Goal: Task Accomplishment & Management: Complete application form

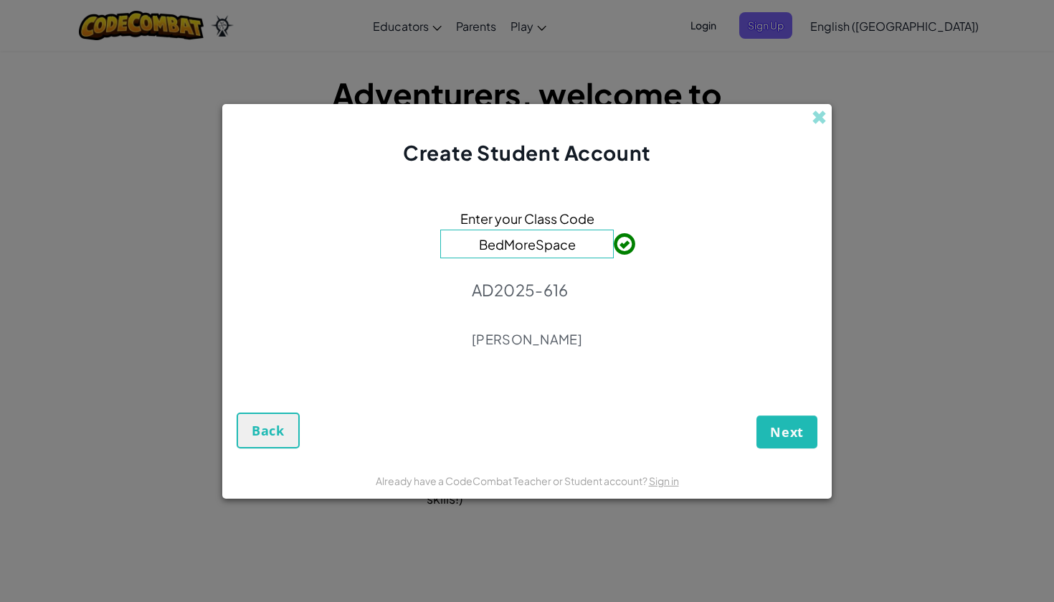
click at [784, 442] on button "Next" at bounding box center [786, 431] width 61 height 33
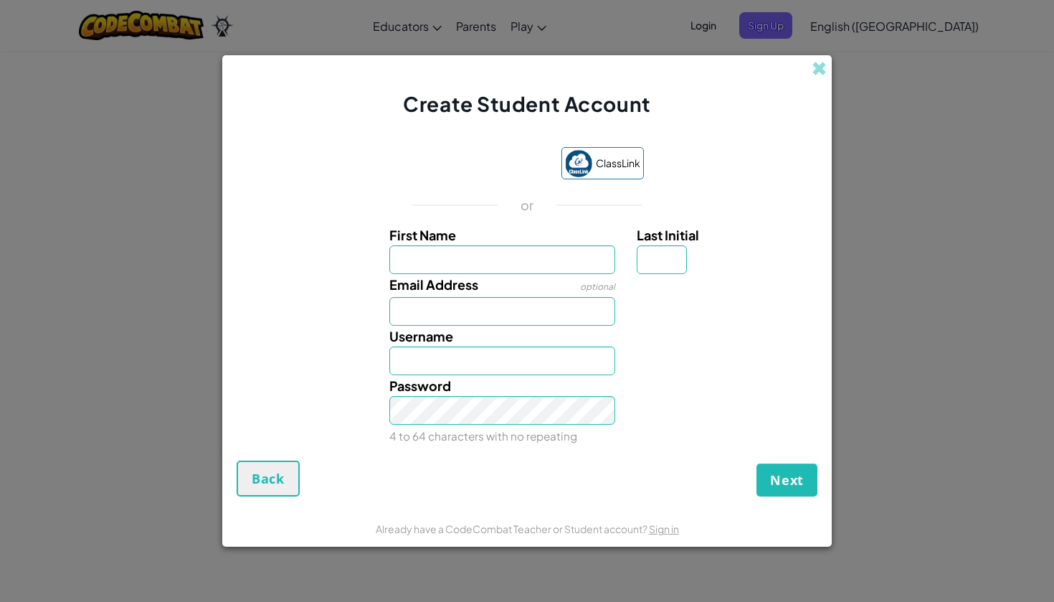
click at [447, 255] on input "First Name" at bounding box center [502, 259] width 227 height 29
type input "[PERSON_NAME]"
click at [665, 260] on input "Last Initial" at bounding box center [662, 259] width 50 height 29
type input "C"
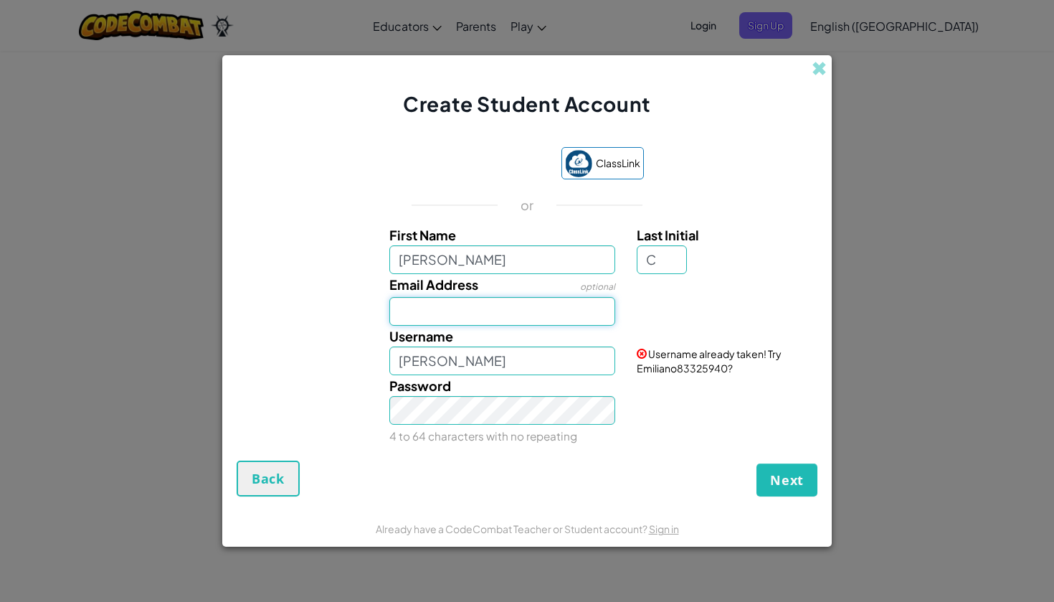
type input "EmilianoC"
click at [556, 251] on input "[PERSON_NAME]" at bounding box center [502, 259] width 227 height 29
click at [495, 320] on input "Email Address" at bounding box center [502, 311] width 227 height 29
type input "[EMAIL_ADDRESS][DOMAIN_NAME]"
click at [468, 369] on input "EmilianoC" at bounding box center [502, 360] width 227 height 29
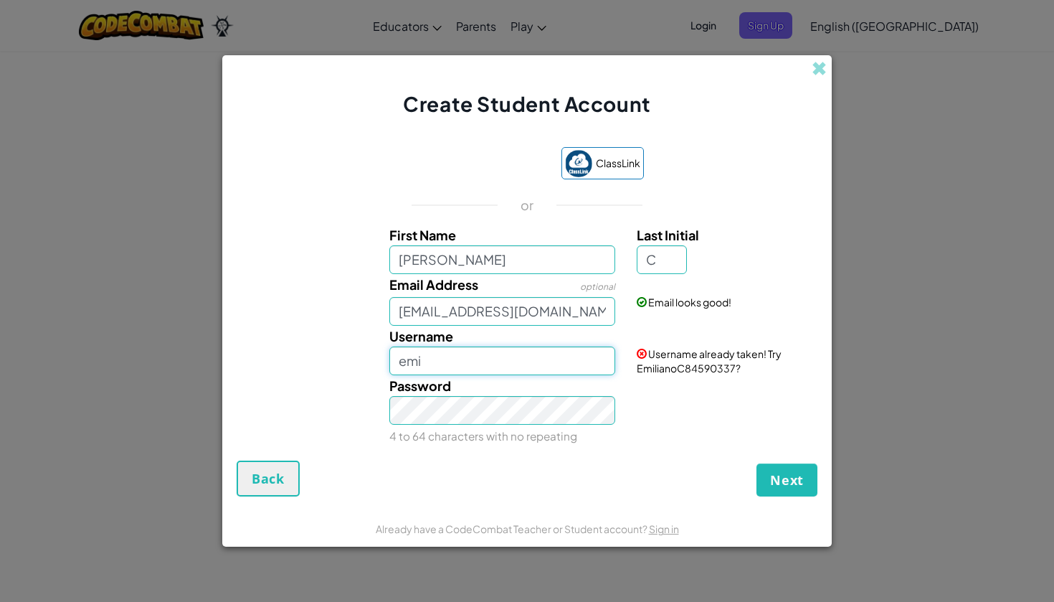
click at [787, 479] on button "Next" at bounding box center [786, 479] width 61 height 33
type input "emi"
type input "nemi"
click at [787, 479] on button "Next" at bounding box center [786, 479] width 61 height 33
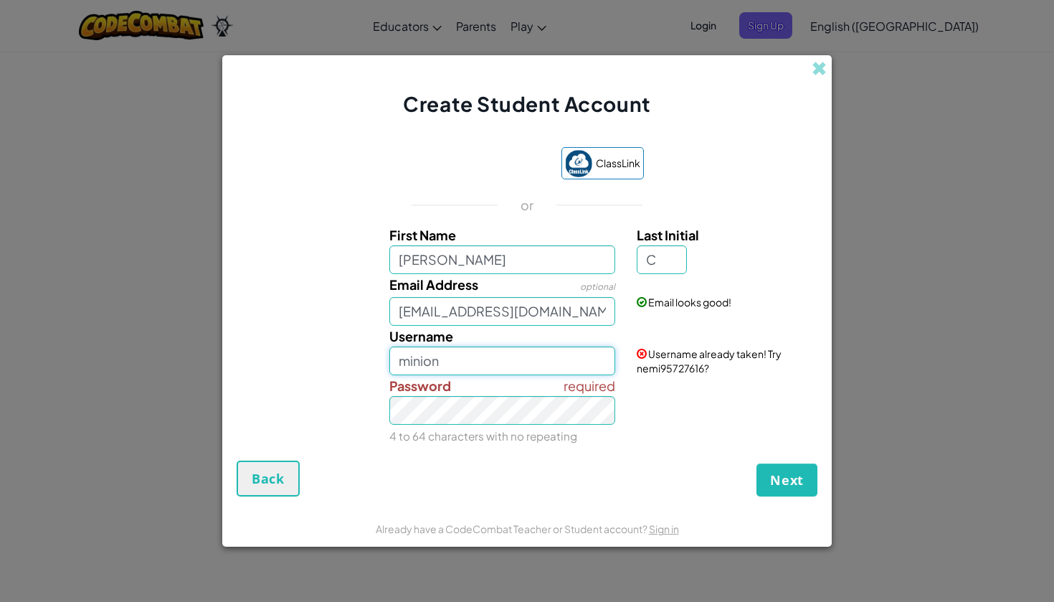
type input "minion"
click at [787, 479] on button "Next" at bounding box center [786, 479] width 61 height 33
type input "emicu"
type input "emirex"
click at [787, 479] on button "Next" at bounding box center [786, 479] width 61 height 33
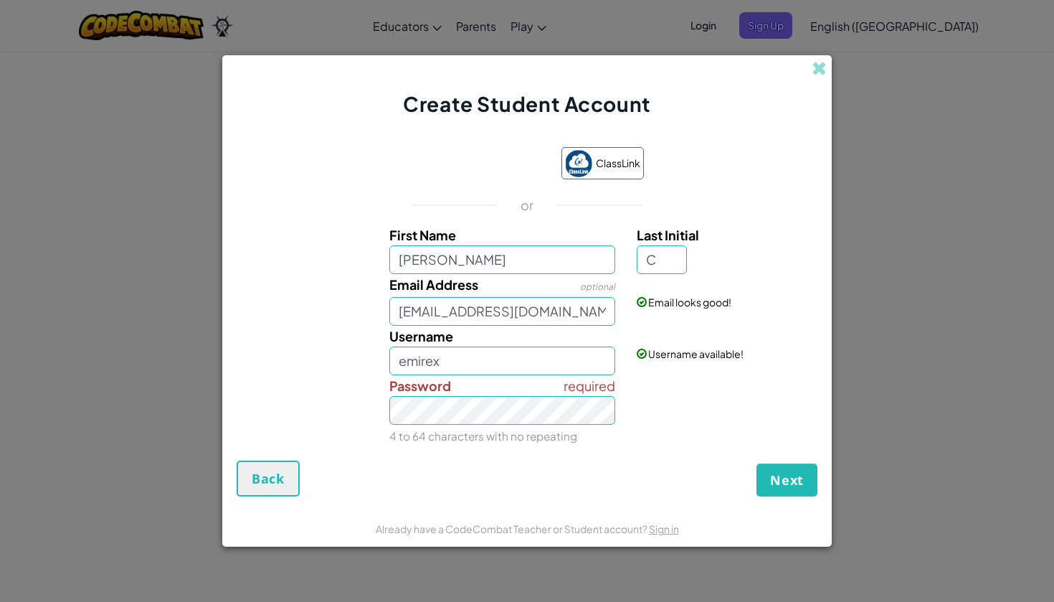
click at [795, 475] on span "Next" at bounding box center [787, 479] width 34 height 17
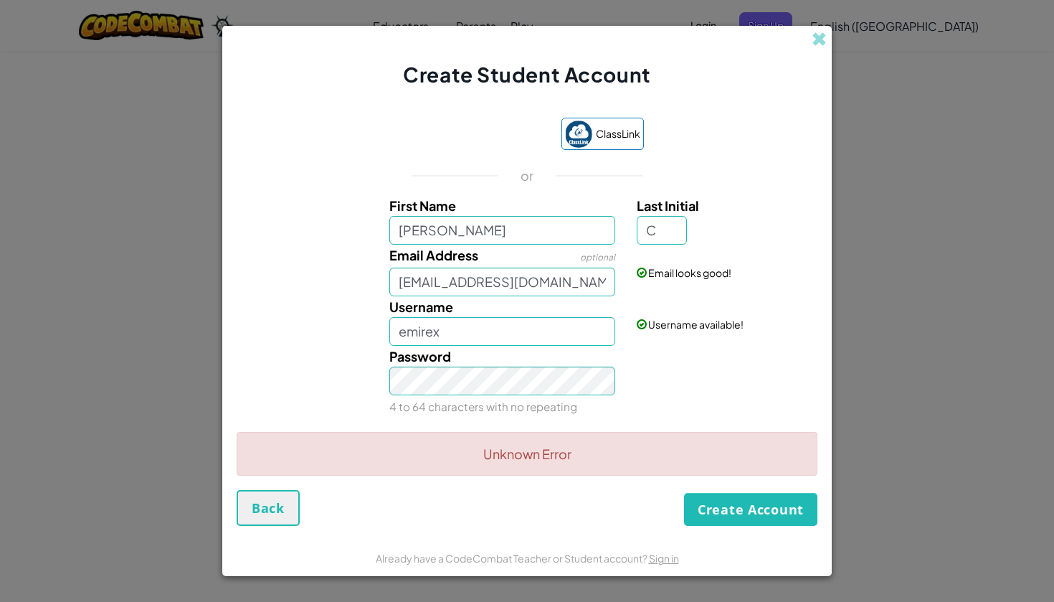
click at [732, 498] on button "Create Account" at bounding box center [750, 509] width 133 height 33
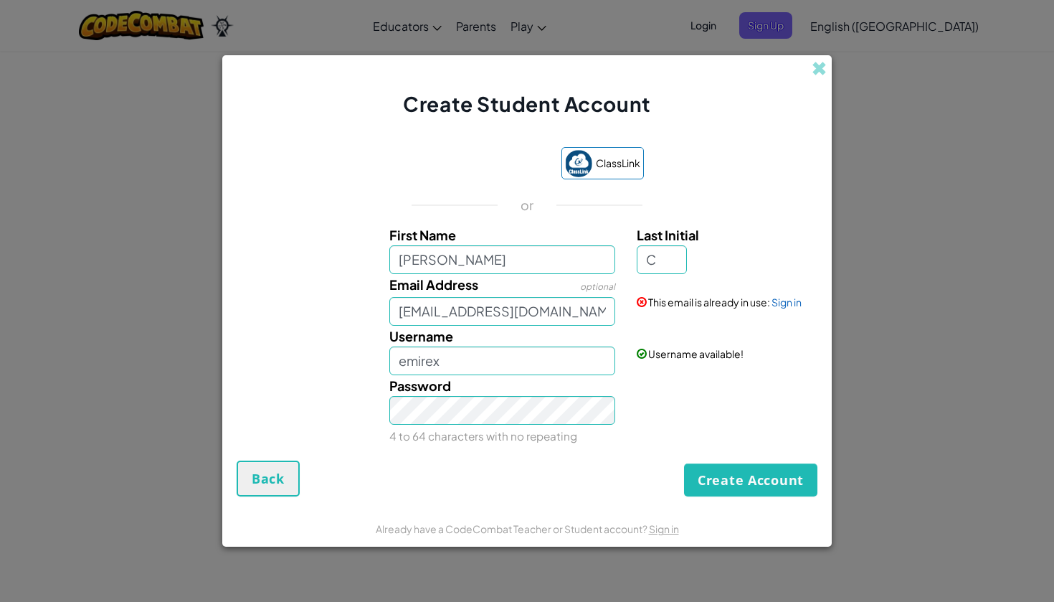
click at [733, 486] on button "Create Account" at bounding box center [750, 479] width 133 height 33
click at [748, 467] on button "Create Account" at bounding box center [750, 479] width 133 height 33
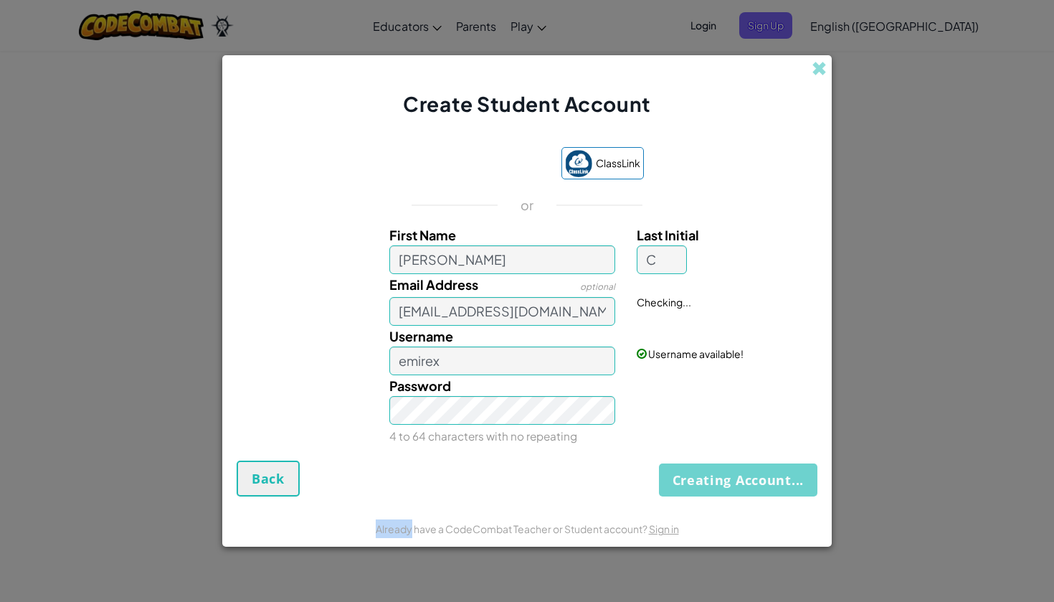
click at [748, 467] on div "Creating Account... Back" at bounding box center [527, 478] width 581 height 36
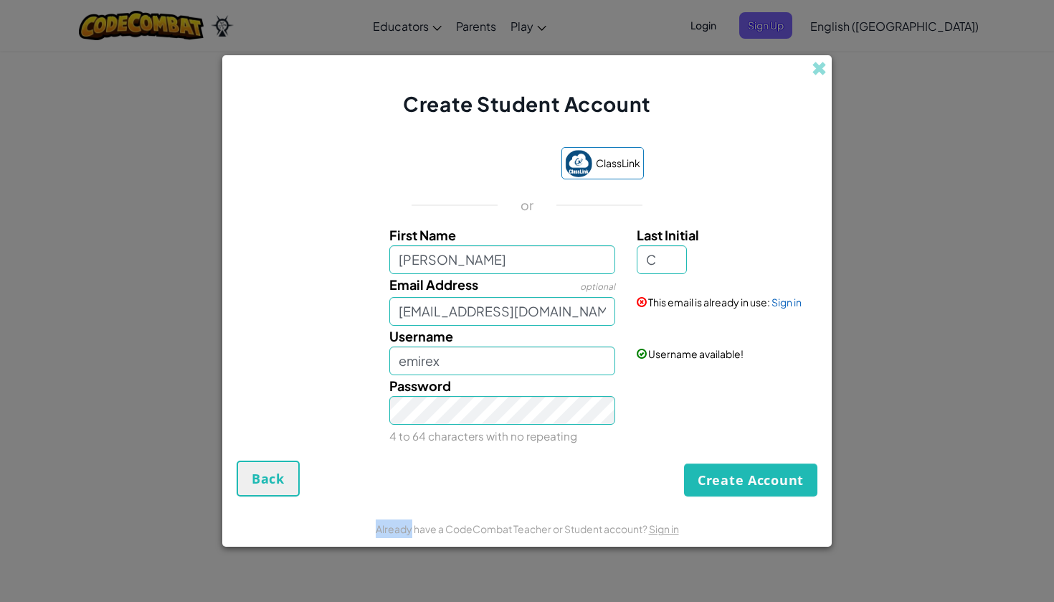
click at [748, 467] on button "Create Account" at bounding box center [750, 479] width 133 height 33
click at [425, 308] on input "[EMAIL_ADDRESS][DOMAIN_NAME]" at bounding box center [502, 311] width 227 height 29
type input "[EMAIL_ADDRESS][DOMAIN_NAME]"
click at [725, 488] on button "Create Account" at bounding box center [750, 479] width 133 height 33
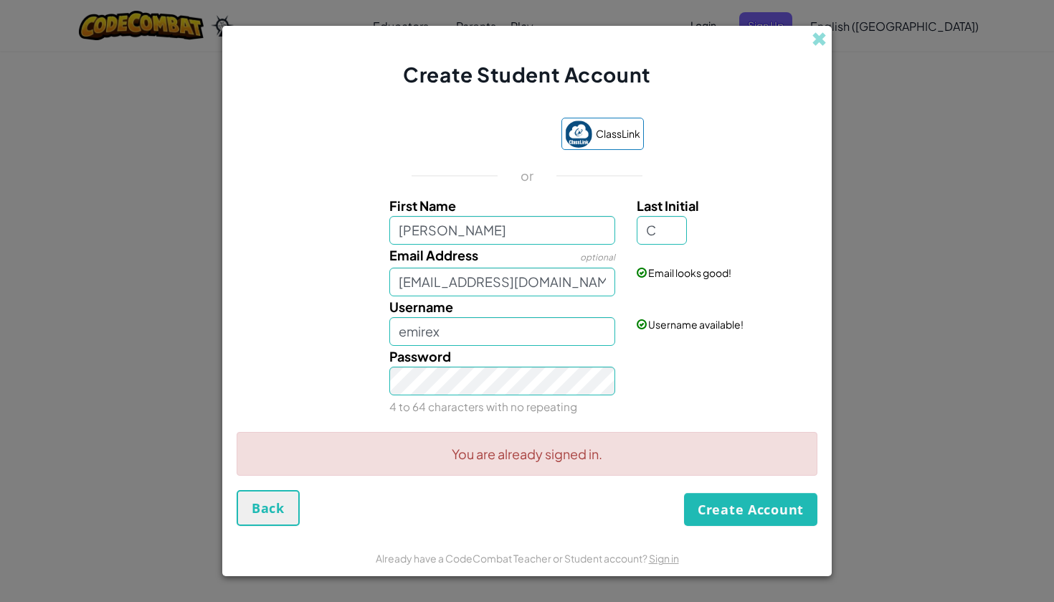
click at [720, 513] on button "Create Account" at bounding box center [750, 509] width 133 height 33
click at [827, 40] on span at bounding box center [819, 39] width 15 height 15
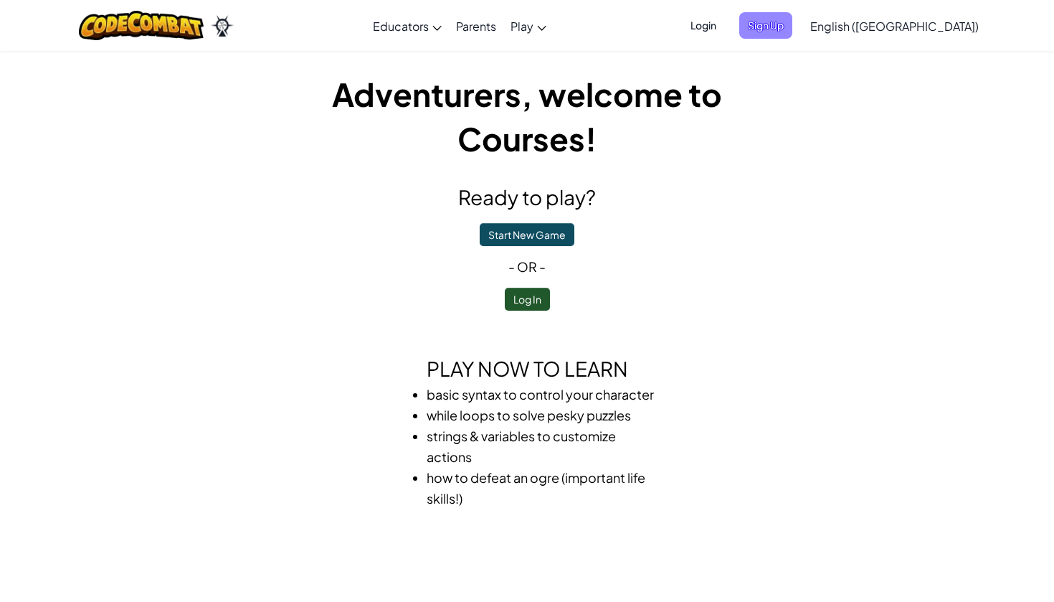
click at [792, 35] on span "Sign Up" at bounding box center [765, 25] width 53 height 27
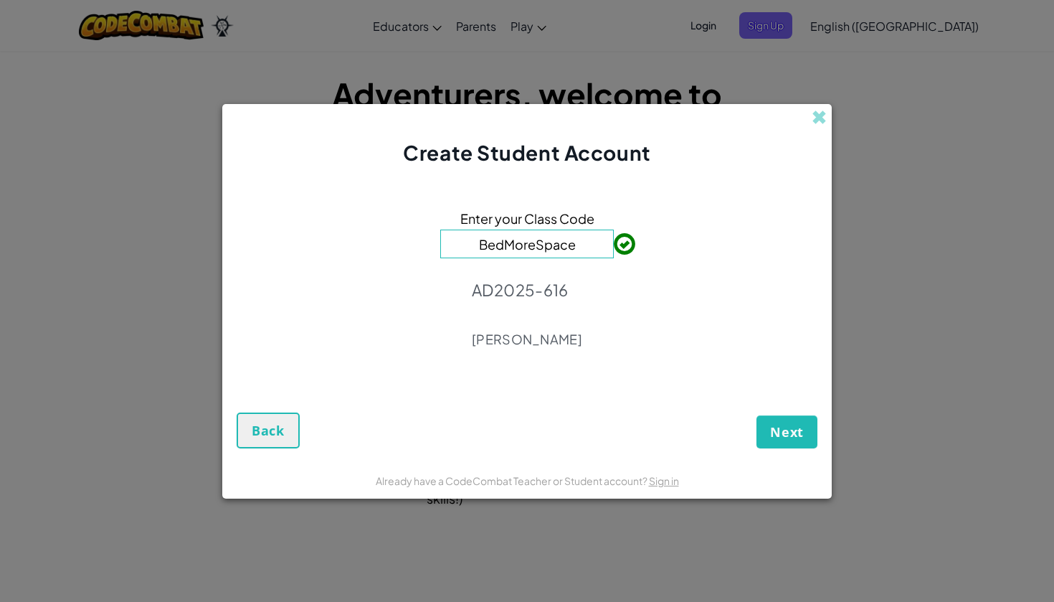
click at [776, 420] on button "Next" at bounding box center [786, 431] width 61 height 33
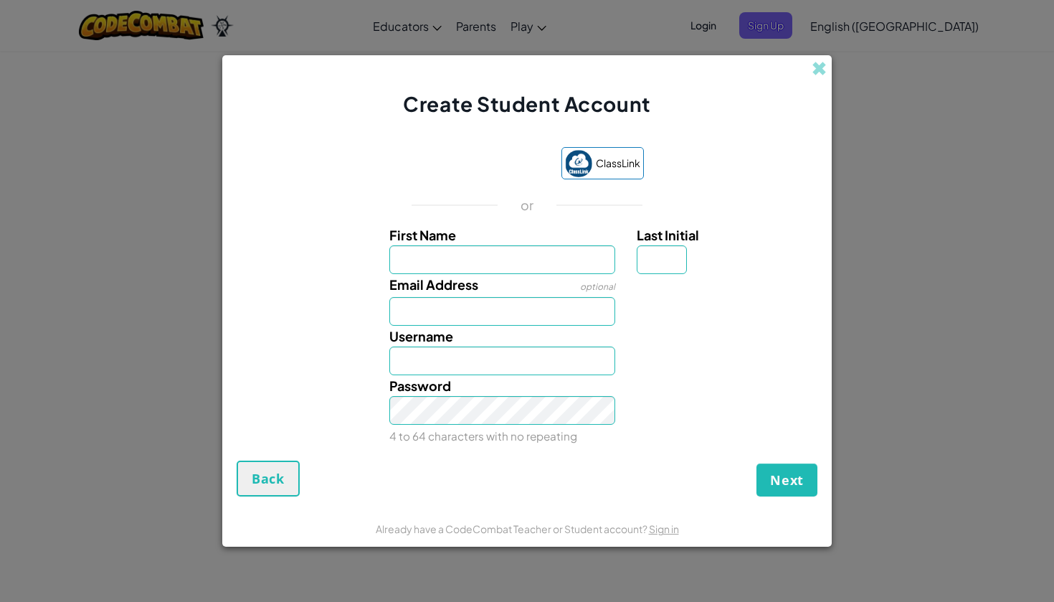
click at [799, 81] on div "Create Student Account" at bounding box center [526, 86] width 609 height 63
click at [808, 81] on div "Create Student Account" at bounding box center [526, 86] width 609 height 63
click at [675, 533] on link "Sign in" at bounding box center [664, 528] width 30 height 13
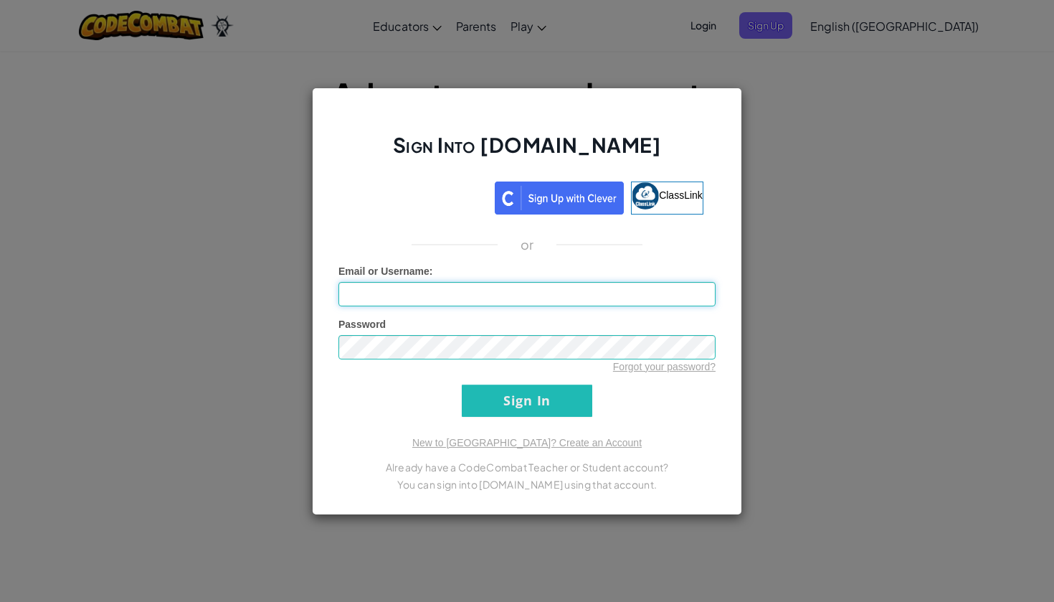
click at [505, 303] on input "Email or Username :" at bounding box center [526, 294] width 377 height 24
click at [571, 285] on input "al07139324" at bounding box center [526, 294] width 377 height 24
click at [570, 286] on input "al07139324" at bounding box center [526, 294] width 377 height 24
click at [564, 285] on input "al07139324" at bounding box center [526, 294] width 377 height 24
click at [554, 293] on input "al07139324" at bounding box center [526, 294] width 377 height 24
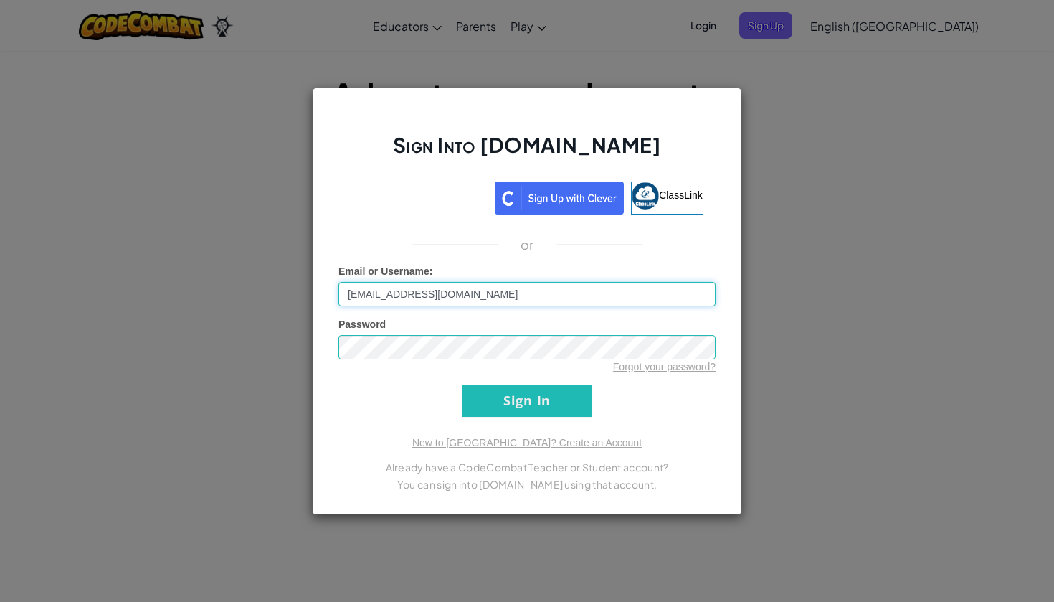
type input "[EMAIL_ADDRESS][DOMAIN_NAME]"
click at [527, 400] on input "Sign In" at bounding box center [527, 400] width 130 height 32
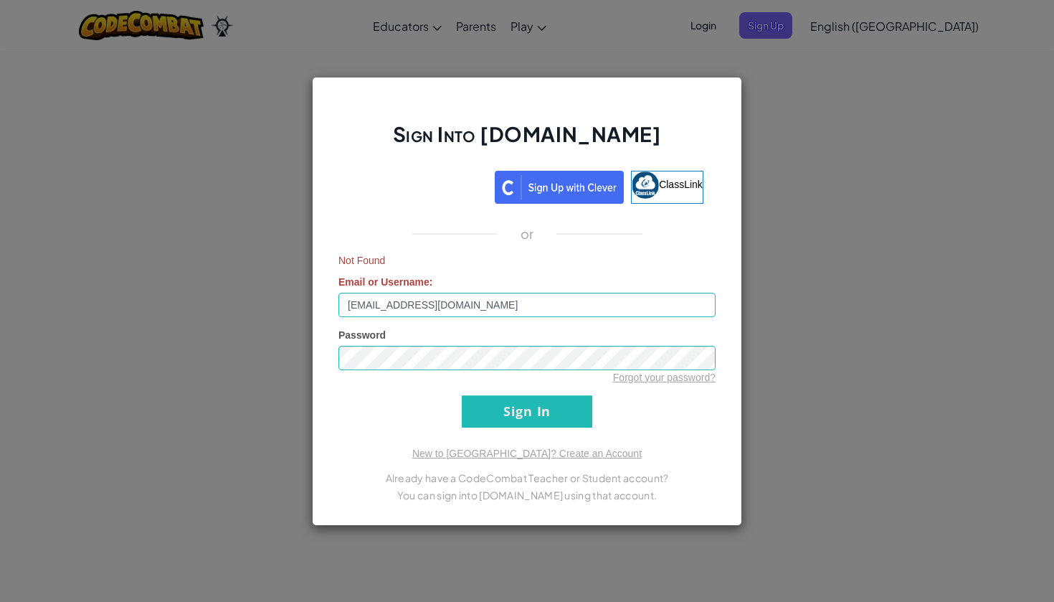
click at [503, 405] on input "Sign In" at bounding box center [527, 411] width 130 height 32
click at [527, 411] on input "Sign In" at bounding box center [527, 411] width 130 height 32
click at [849, 122] on div "Sign Into [DOMAIN_NAME] ClassLink or Not Found Email or Username : [EMAIL_ADDRE…" at bounding box center [527, 301] width 1054 height 602
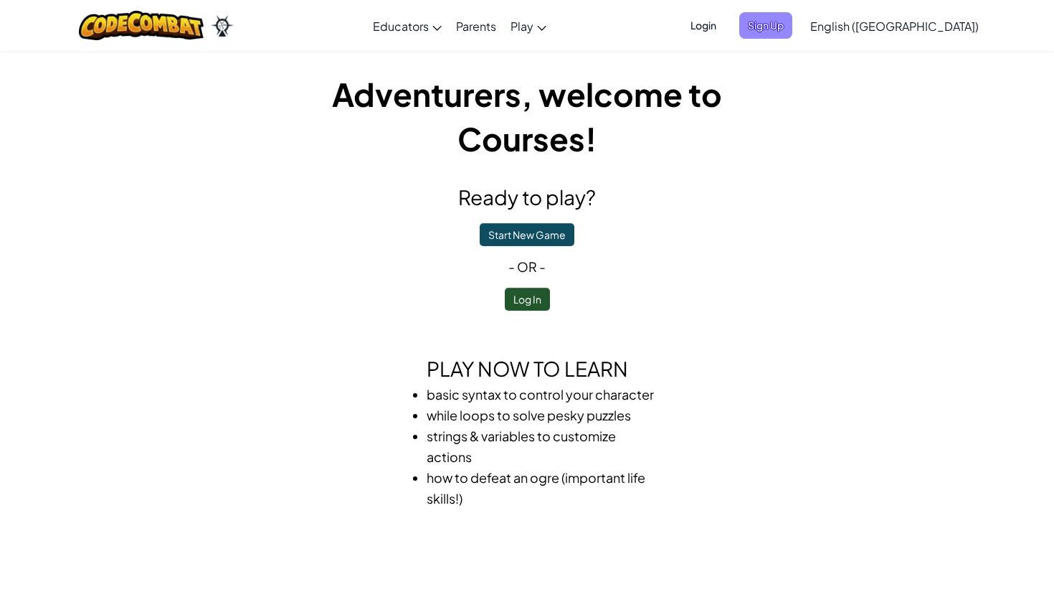
click at [792, 16] on span "Sign Up" at bounding box center [765, 25] width 53 height 27
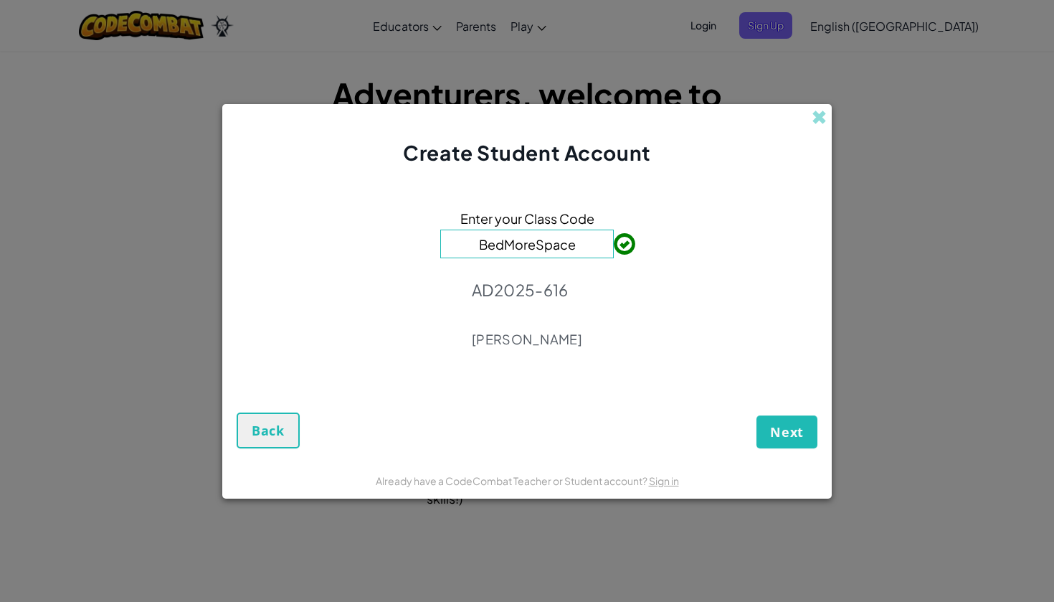
click at [772, 431] on span "Next" at bounding box center [787, 431] width 34 height 17
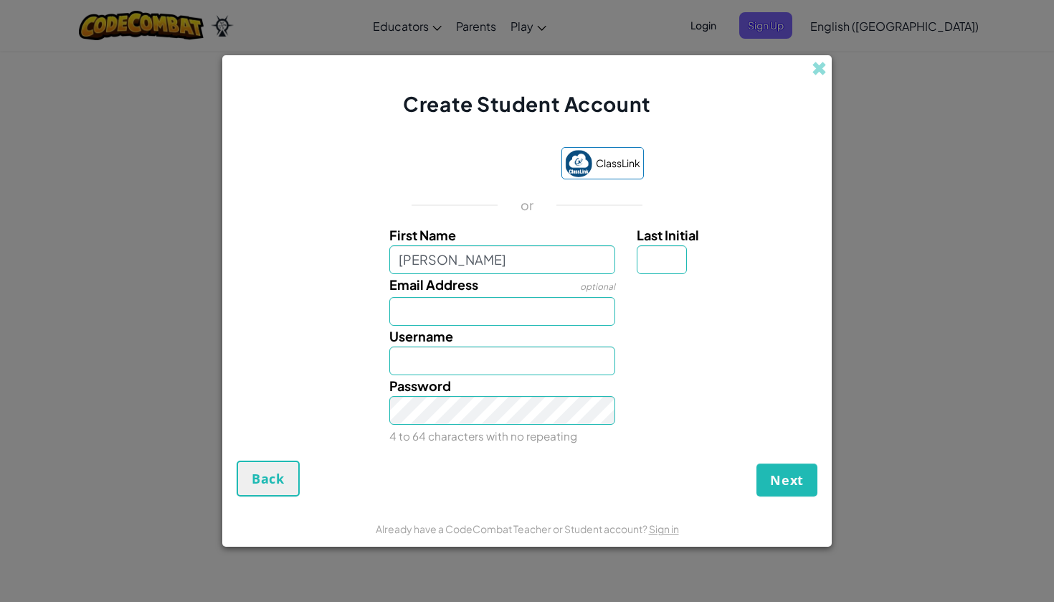
type input "[PERSON_NAME]"
click at [680, 253] on input "Last Initial" at bounding box center [662, 259] width 50 height 29
type input "E"
type input "C"
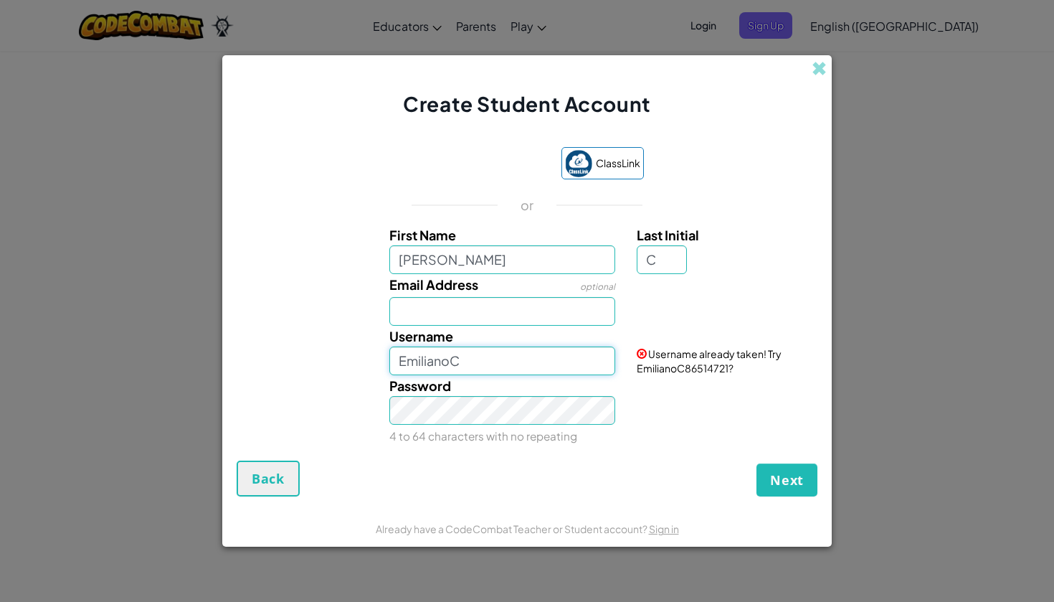
click at [525, 361] on input "EmilianoC" at bounding box center [502, 360] width 227 height 29
type input "emirex"
click at [787, 479] on button "Next" at bounding box center [786, 479] width 61 height 33
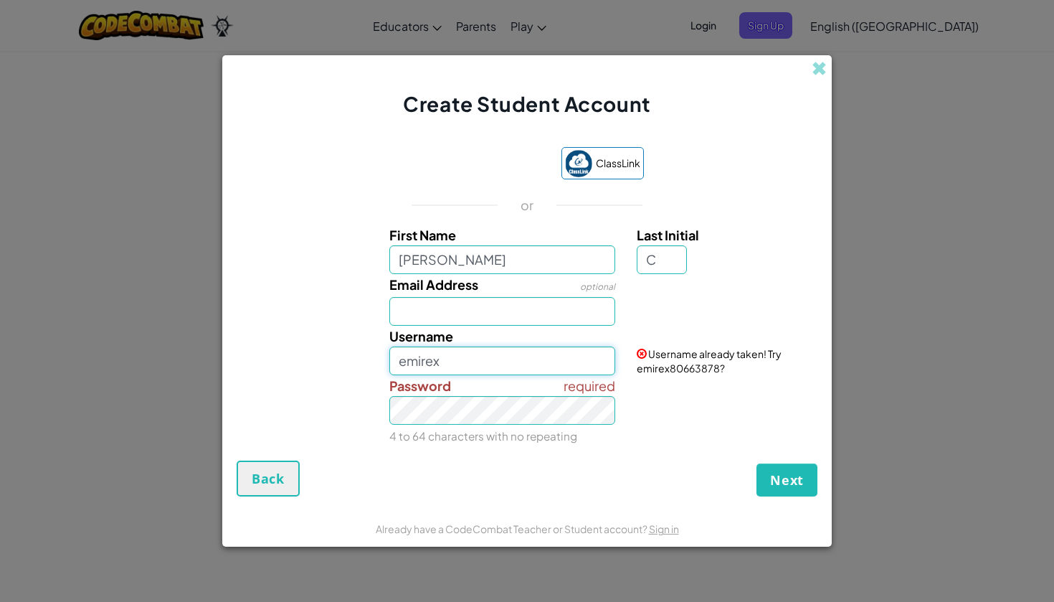
click at [787, 479] on button "Next" at bounding box center [786, 479] width 61 height 33
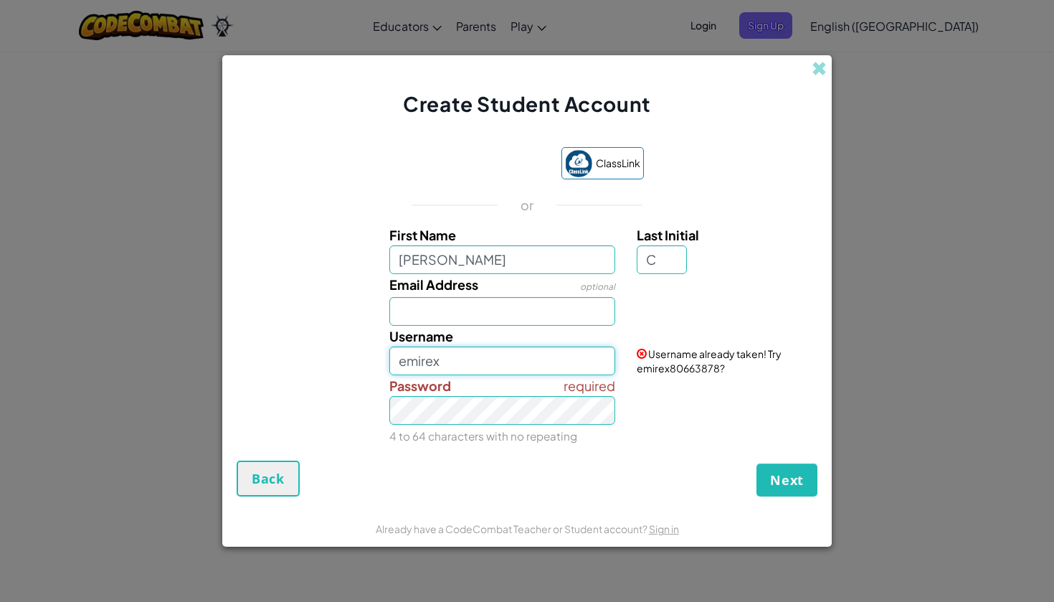
click at [787, 479] on button "Next" at bounding box center [786, 479] width 61 height 33
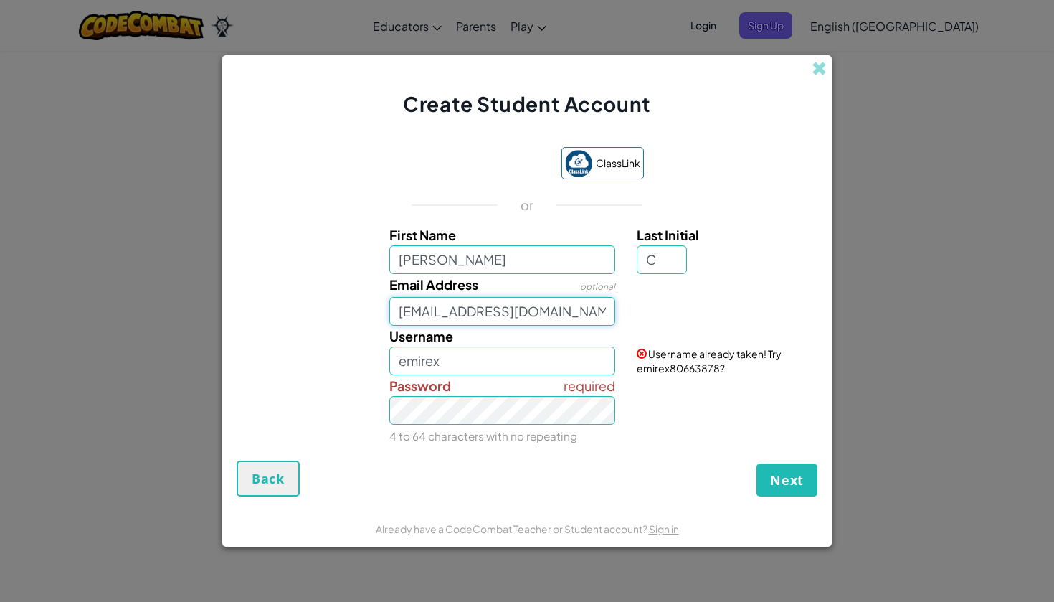
type input "[EMAIL_ADDRESS][DOMAIN_NAME]"
click at [769, 475] on button "Next" at bounding box center [786, 479] width 61 height 33
click at [765, 474] on button "Create Account" at bounding box center [750, 479] width 133 height 33
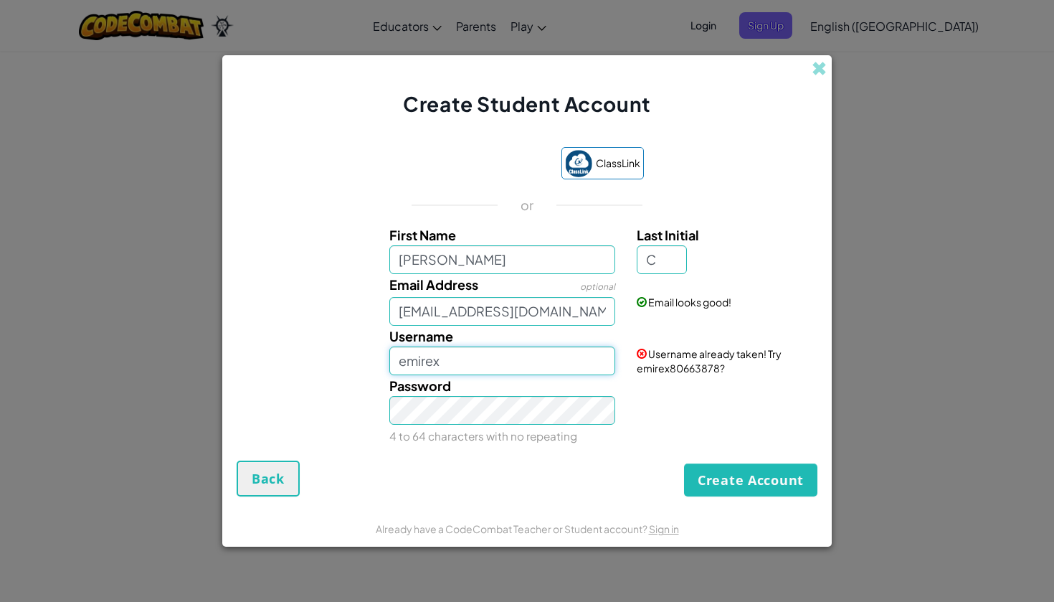
click at [465, 358] on input "emirex" at bounding box center [502, 360] width 227 height 29
click at [720, 474] on button "Create Account" at bounding box center [750, 479] width 133 height 33
click at [516, 353] on input "emiiii" at bounding box center [502, 360] width 227 height 29
type input "e"
click at [712, 489] on button "Create Account" at bounding box center [750, 479] width 133 height 33
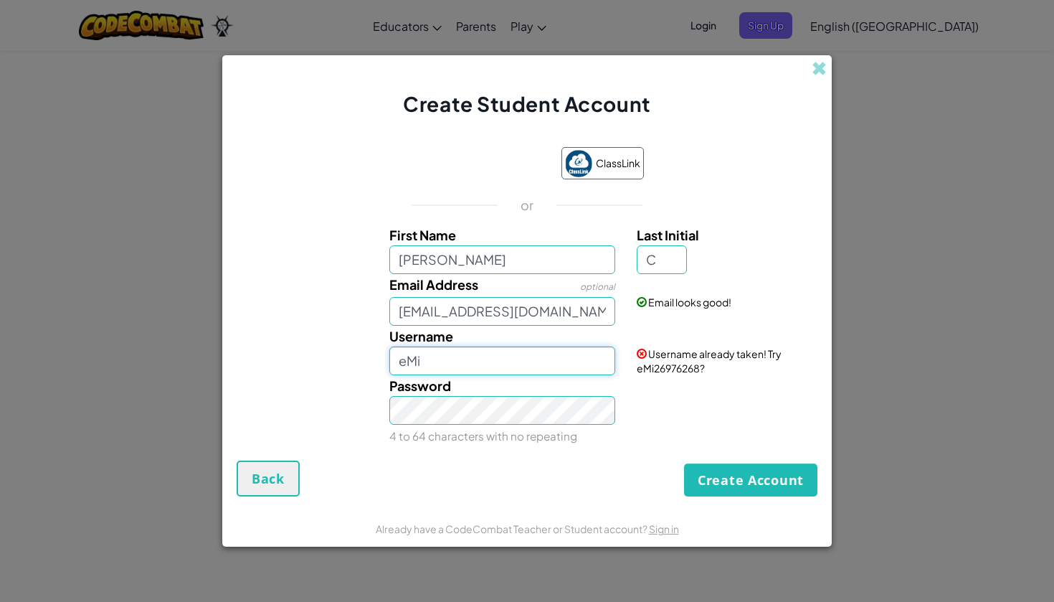
click at [426, 356] on input "eMi" at bounding box center [502, 360] width 227 height 29
click at [731, 470] on button "Create Account" at bounding box center [750, 479] width 133 height 33
click at [460, 362] on input "eMii" at bounding box center [502, 360] width 227 height 29
type input "eMiii"
click at [738, 482] on button "Create Account" at bounding box center [750, 479] width 133 height 33
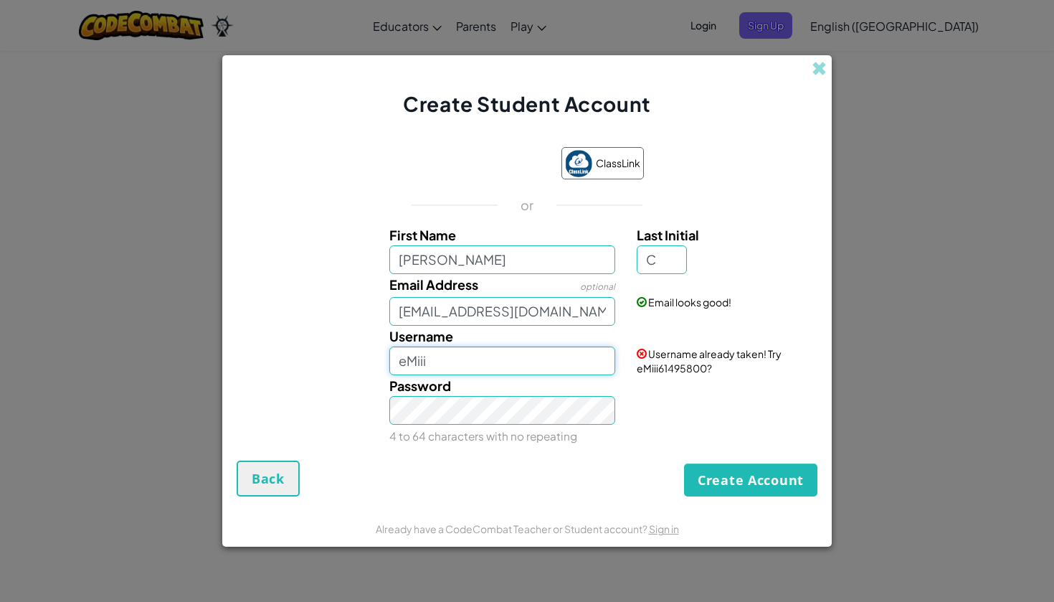
click at [471, 368] on input "eMiii" at bounding box center [502, 360] width 227 height 29
type input "e"
type input "EmIiiI"
type input "n"
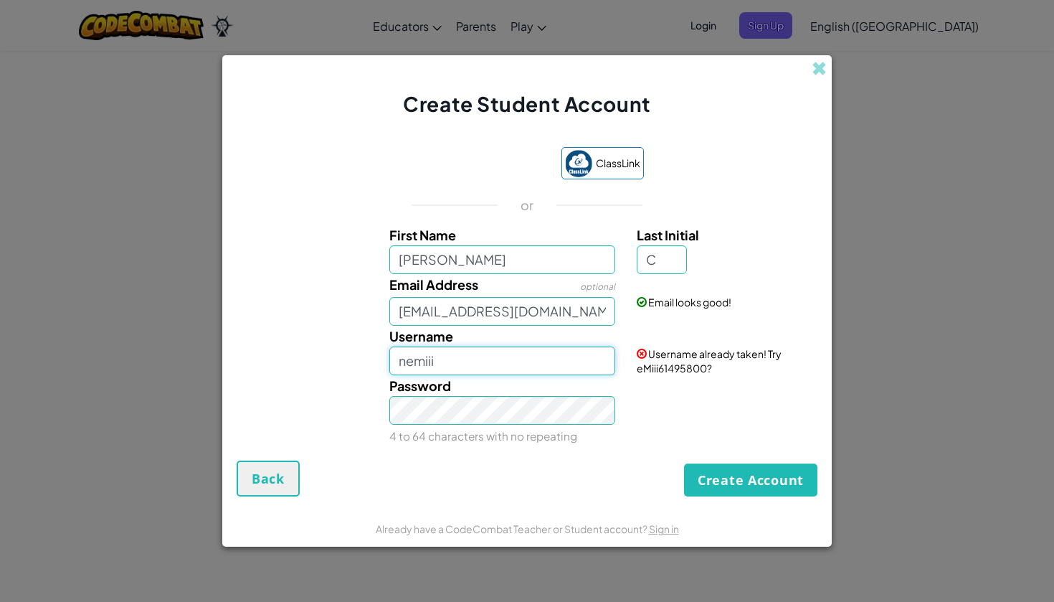
type input "nemiii"
click at [750, 456] on div "ClassLink or First Name [PERSON_NAME] Last Initial C Email Address optional [EM…" at bounding box center [527, 297] width 581 height 328
click at [730, 483] on button "Create Account" at bounding box center [750, 479] width 133 height 33
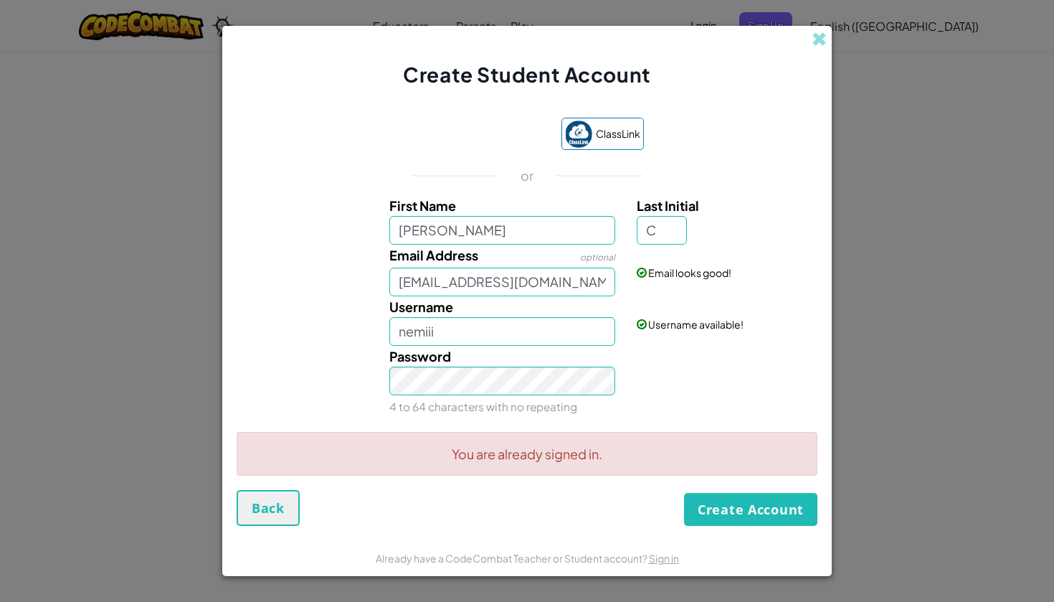
click at [718, 510] on button "Create Account" at bounding box center [750, 509] width 133 height 33
click at [761, 521] on button "Create Account" at bounding box center [750, 509] width 133 height 33
click at [759, 515] on button "Create Account" at bounding box center [750, 509] width 133 height 33
click at [756, 498] on button "Create Account" at bounding box center [750, 509] width 133 height 33
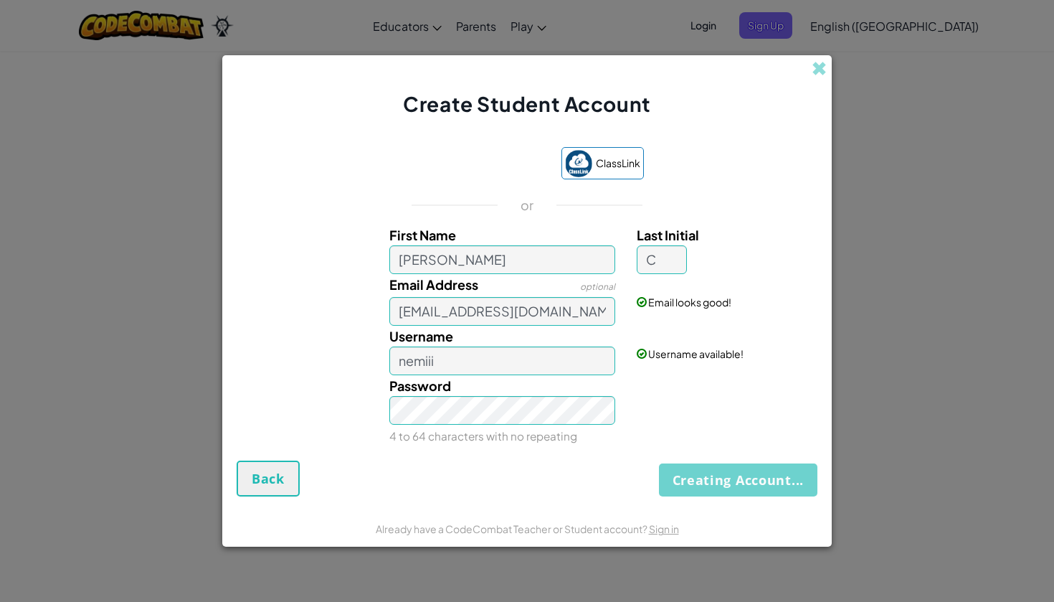
click at [756, 498] on form "ClassLink or First Name [PERSON_NAME] Last Initial C Email Address optional [EM…" at bounding box center [526, 314] width 609 height 392
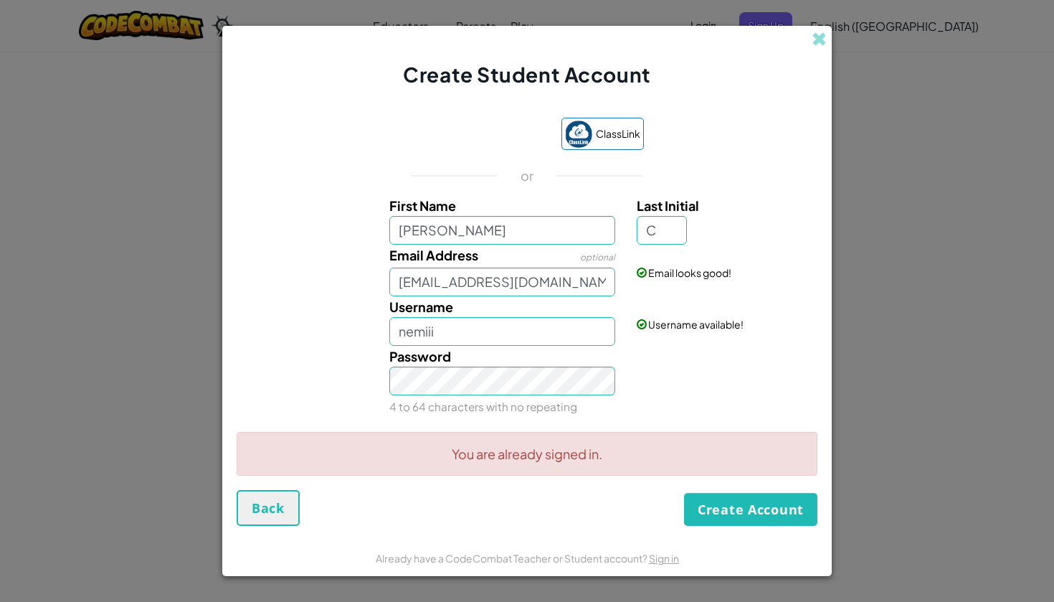
click at [753, 509] on button "Create Account" at bounding box center [750, 509] width 133 height 33
